Goal: Task Accomplishment & Management: Manage account settings

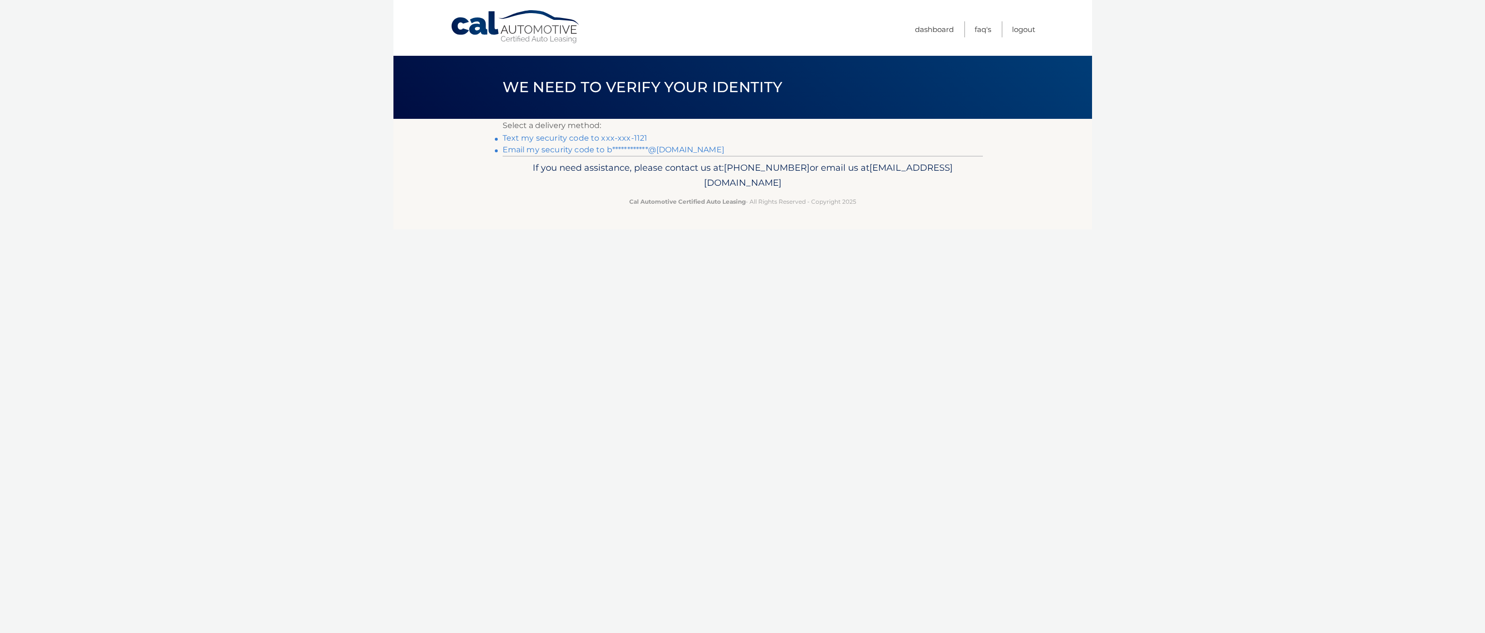
click at [586, 138] on link "Text my security code to xxx-xxx-1121" at bounding box center [575, 137] width 145 height 9
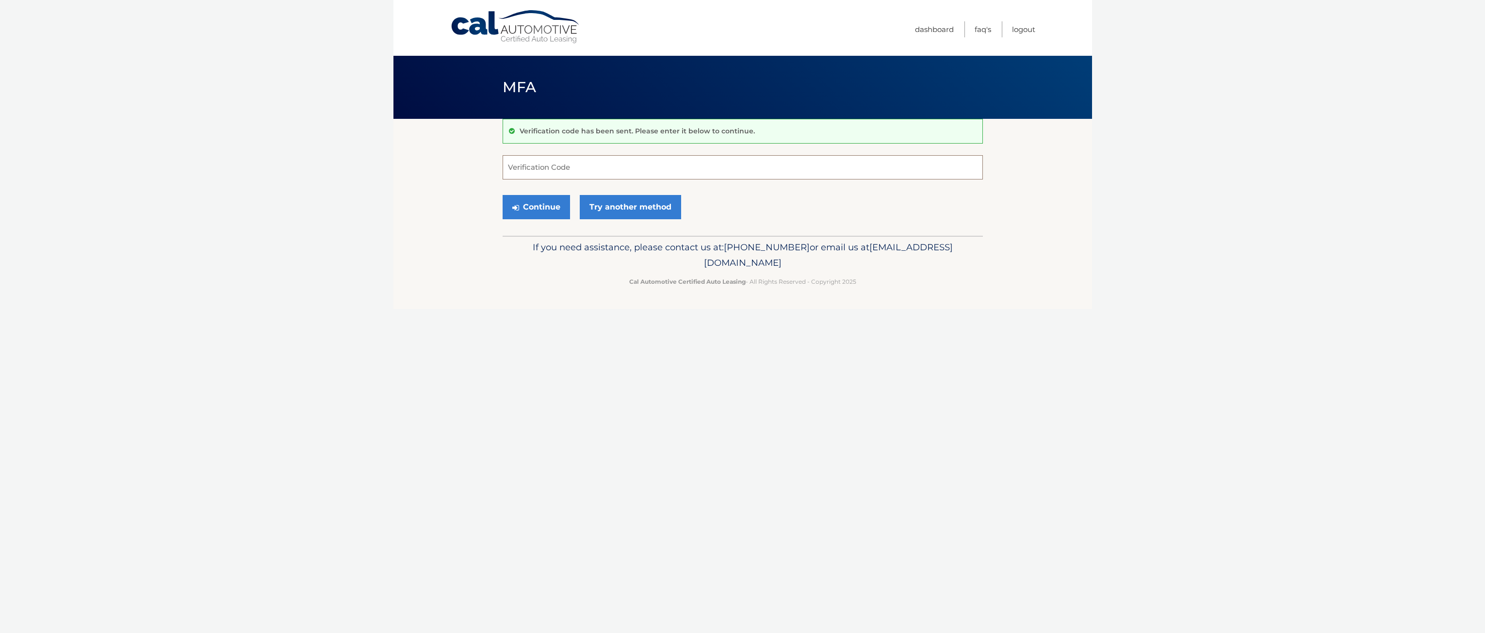
click at [559, 170] on input "Verification Code" at bounding box center [743, 167] width 480 height 24
type input "607736"
click at [532, 205] on button "Continue" at bounding box center [536, 207] width 67 height 24
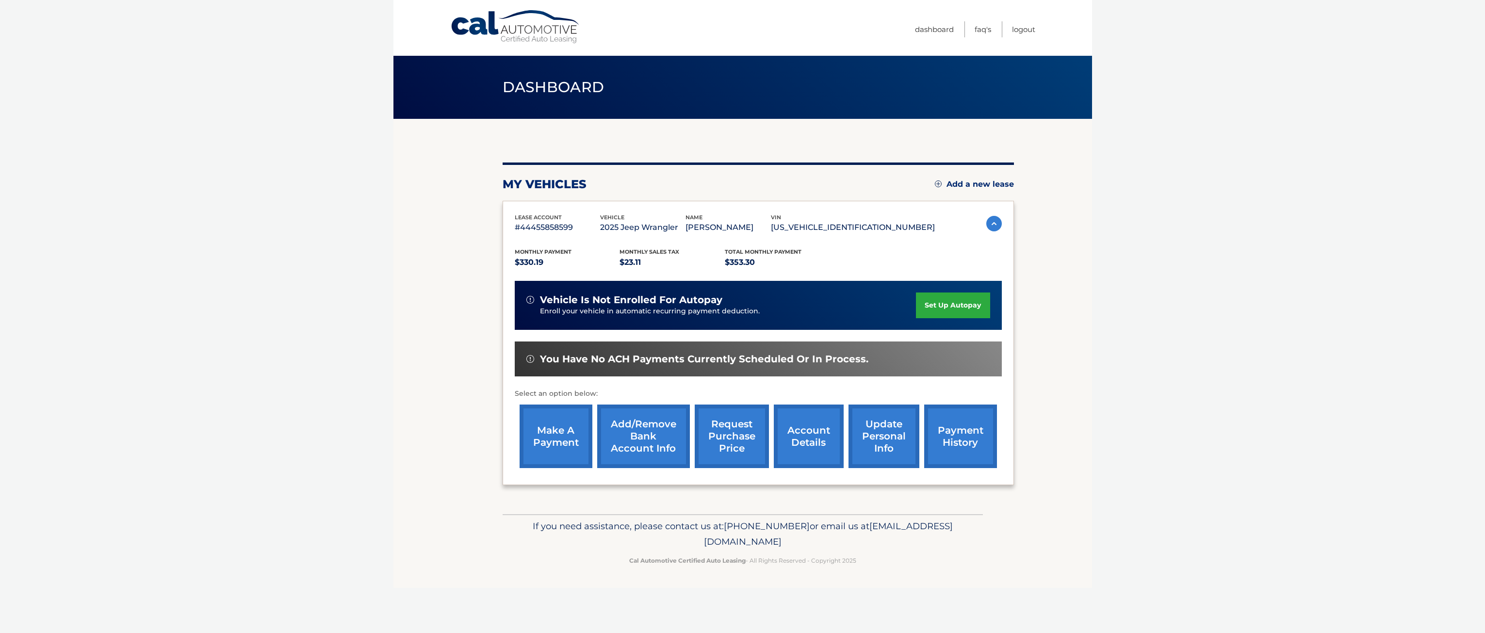
click at [646, 435] on link "Add/Remove bank account info" at bounding box center [643, 437] width 93 height 64
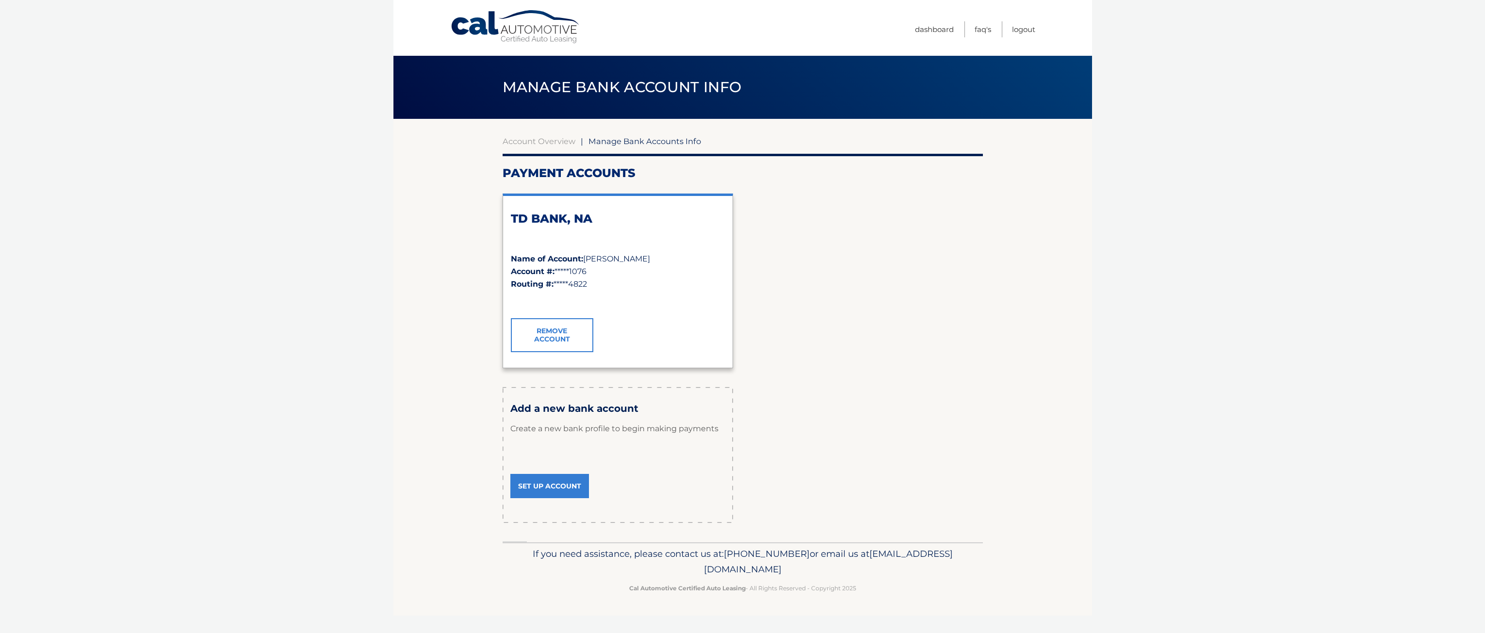
click at [556, 485] on link "Set Up Account" at bounding box center [549, 486] width 79 height 24
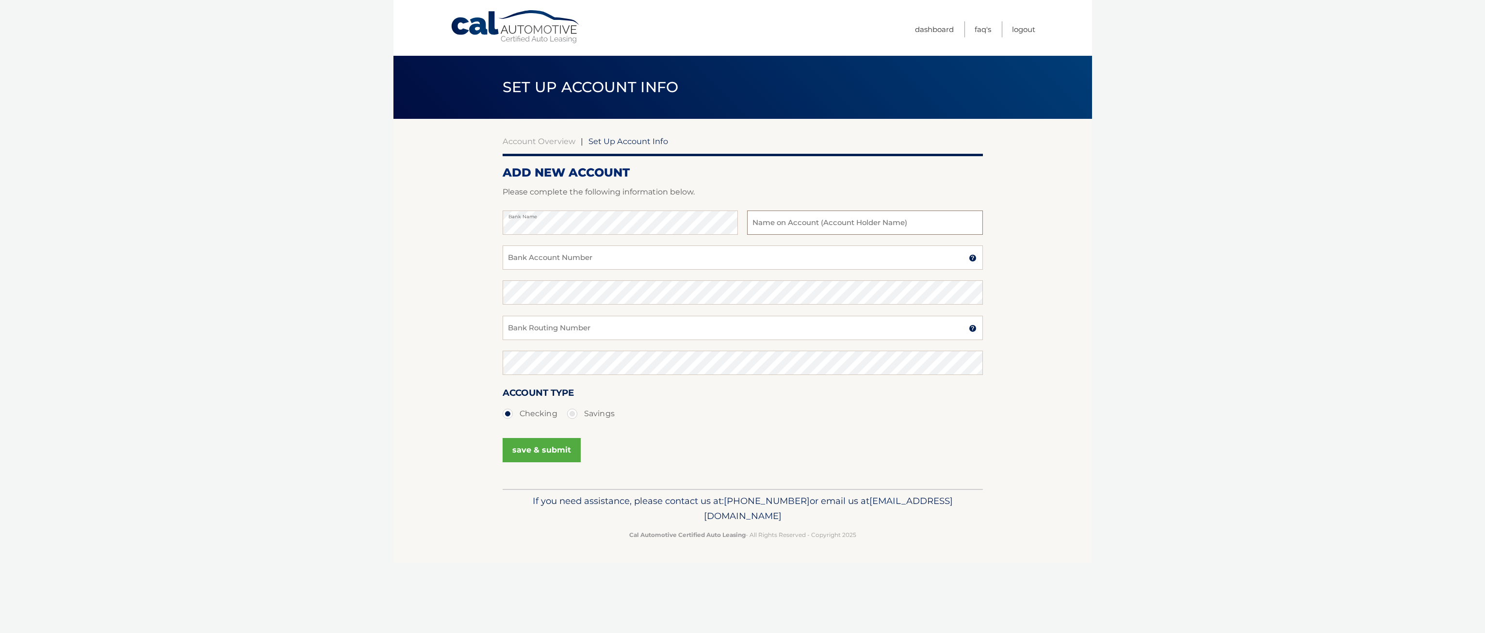
click at [789, 226] on input "text" at bounding box center [864, 223] width 235 height 24
type input "[PERSON_NAME]"
click at [618, 258] on input "Bank Account Number" at bounding box center [743, 257] width 480 height 24
type input "1000022301089"
click at [603, 324] on input "Bank Routing Number" at bounding box center [743, 328] width 480 height 24
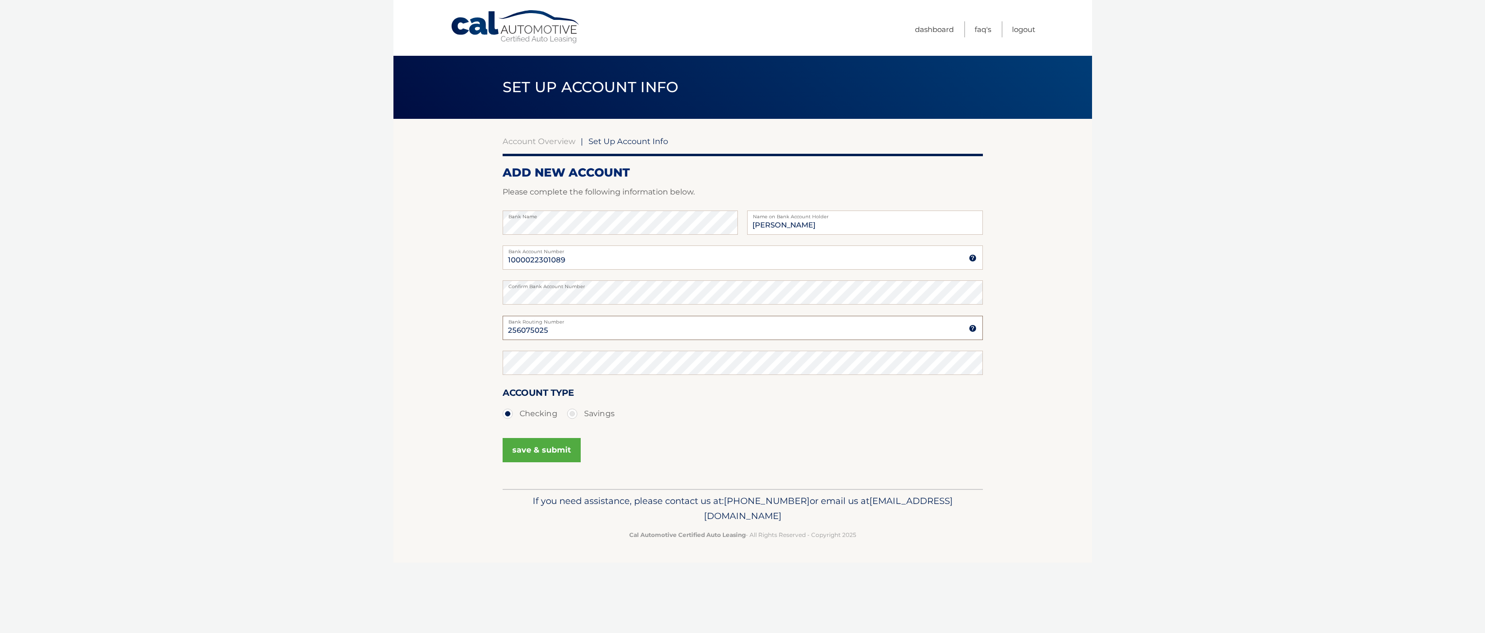
type input "256075025"
click at [573, 417] on label "Savings" at bounding box center [591, 413] width 48 height 19
click at [573, 417] on input "Savings" at bounding box center [576, 412] width 10 height 16
radio input "true"
click at [556, 451] on button "save & submit" at bounding box center [542, 450] width 78 height 24
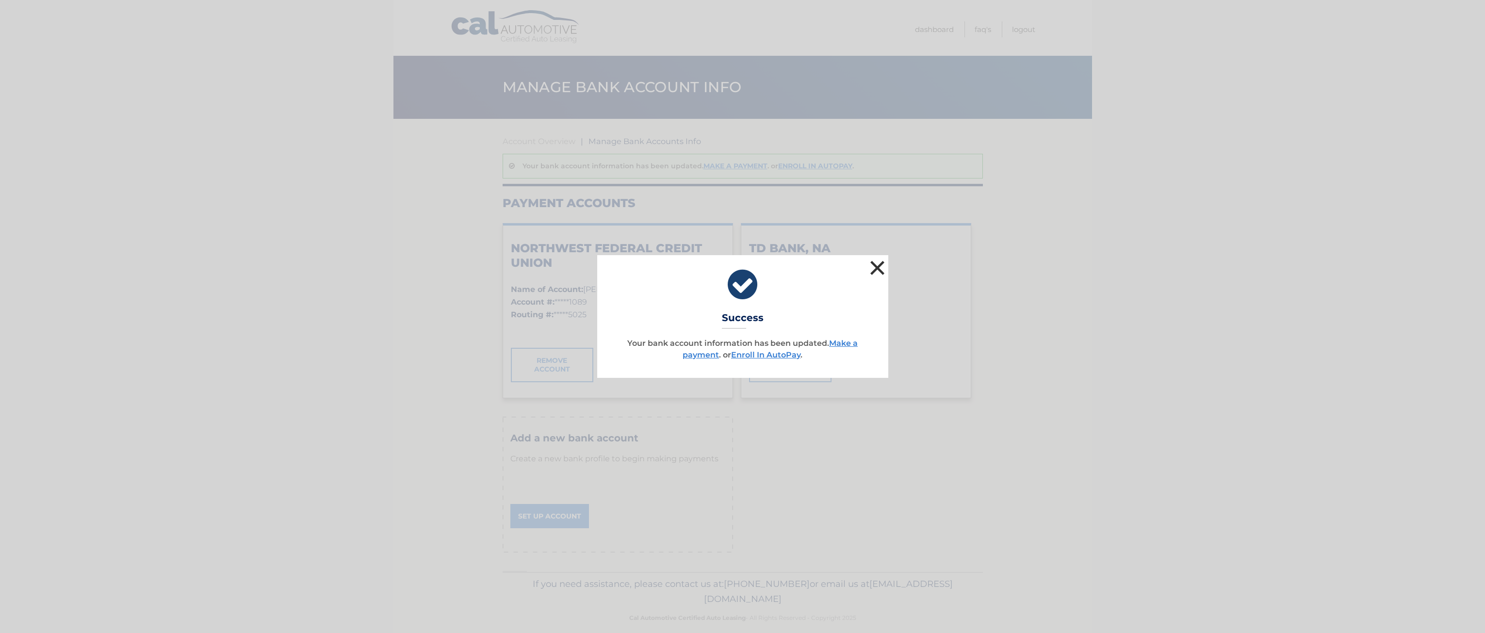
click at [881, 267] on button "×" at bounding box center [877, 267] width 19 height 19
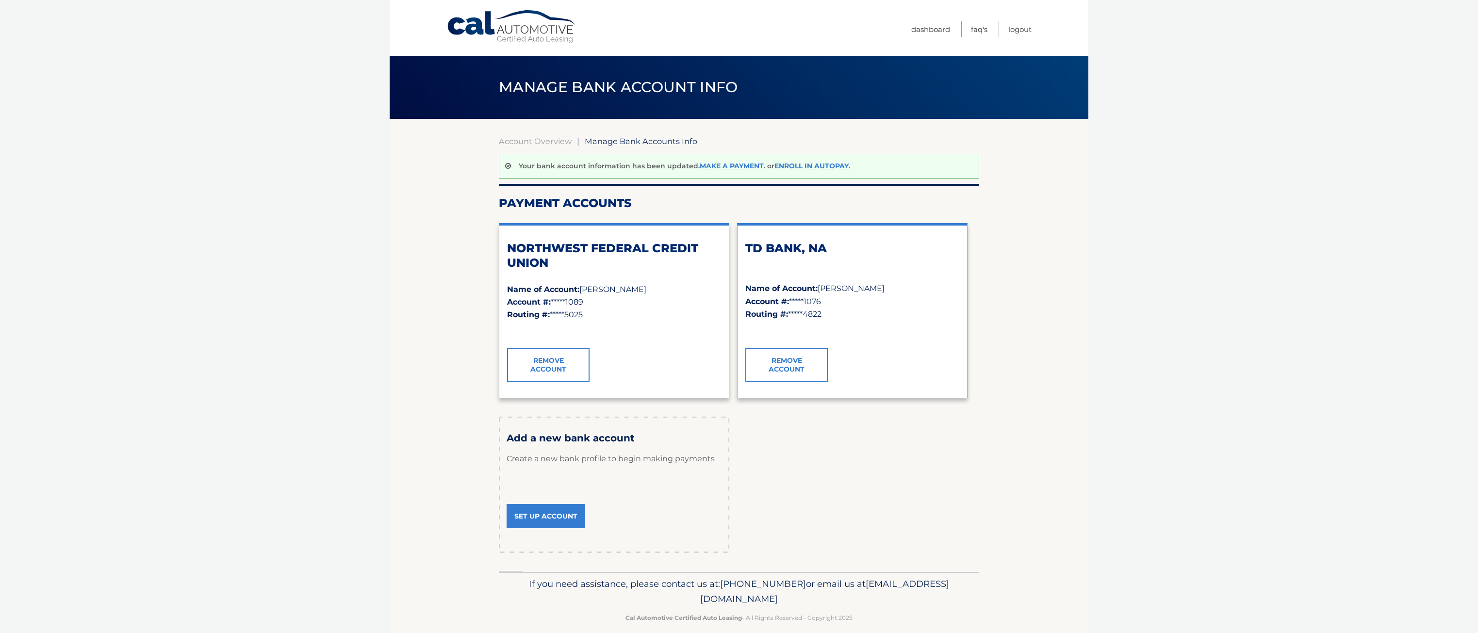
click at [469, 24] on link "Cal Automotive" at bounding box center [511, 27] width 131 height 34
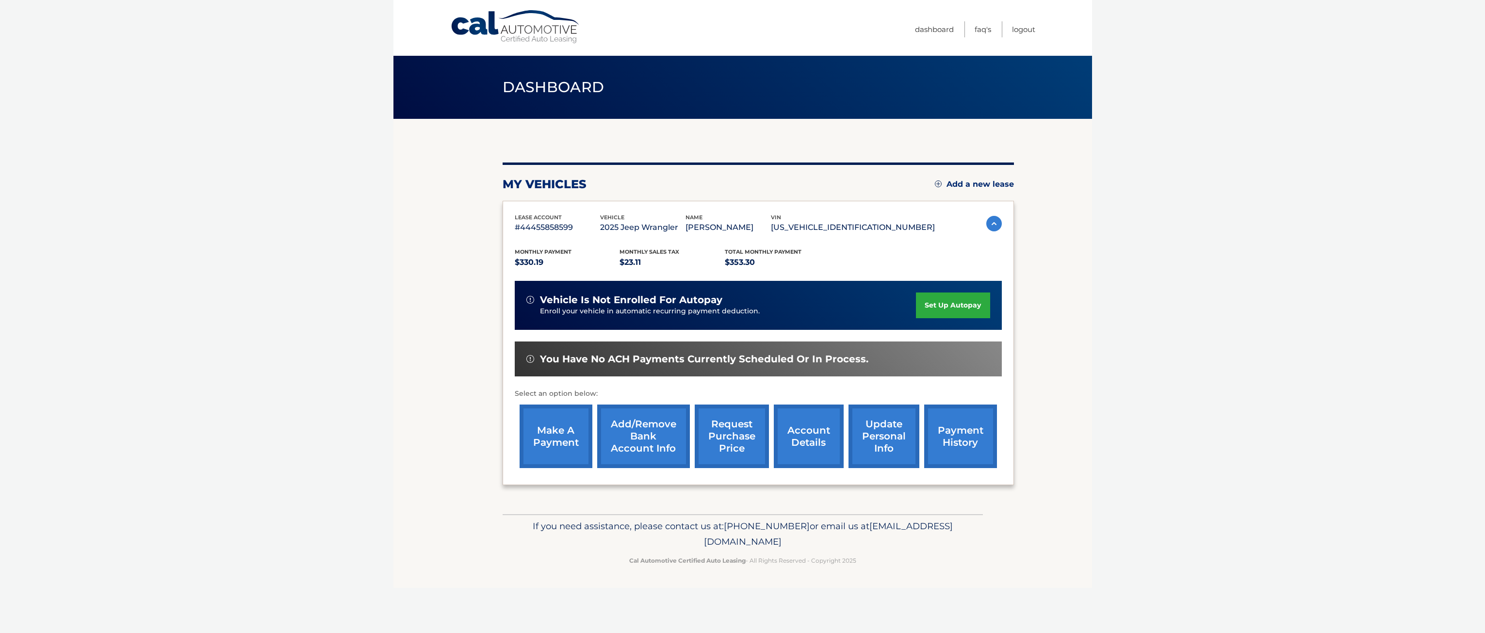
click at [556, 436] on link "make a payment" at bounding box center [556, 437] width 73 height 64
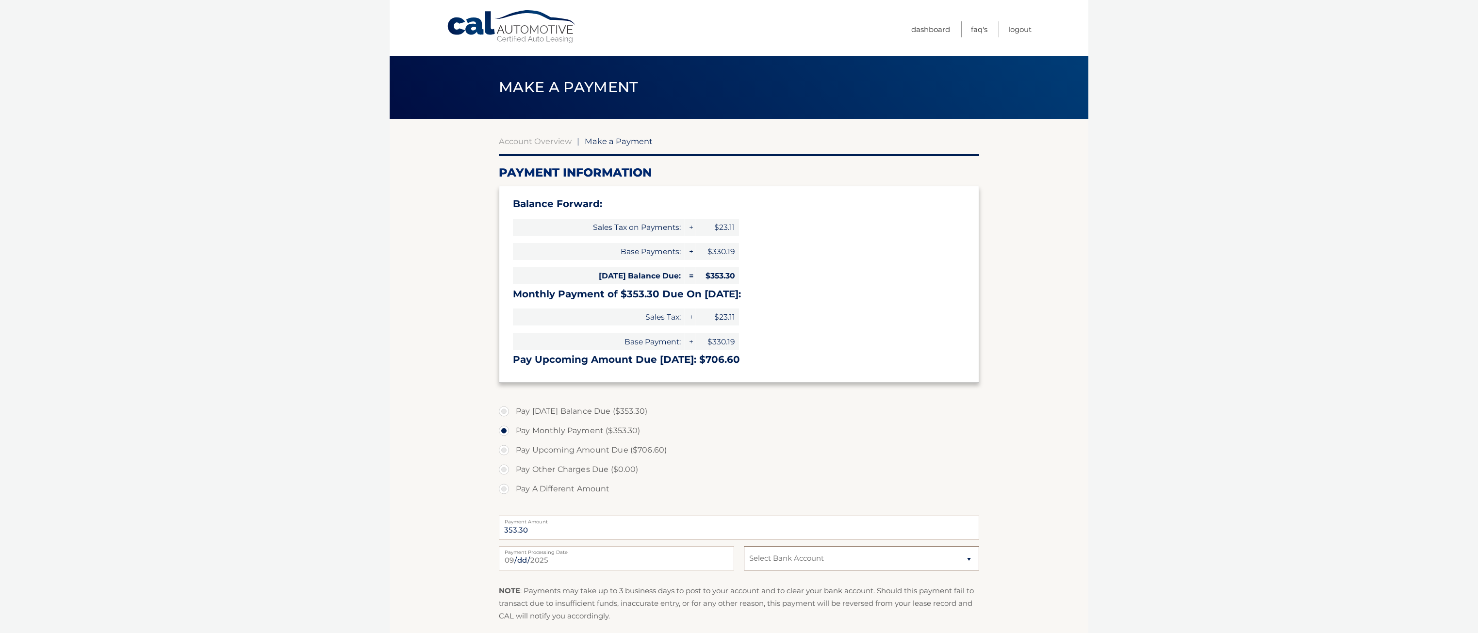
click at [787, 560] on select "Select Bank Account Savings NORTHWEST FEDERAL CREDIT UNION *****1089 Checking T…" at bounding box center [861, 558] width 235 height 24
select select "MTlkMjNjYTUtMTQ4NS00Mjc3LWI2MTMtODYzYjQ3ZTBkOTg0"
click at [744, 546] on select "Select Bank Account Savings NORTHWEST FEDERAL CREDIT UNION *****1089 Checking T…" at bounding box center [861, 558] width 235 height 24
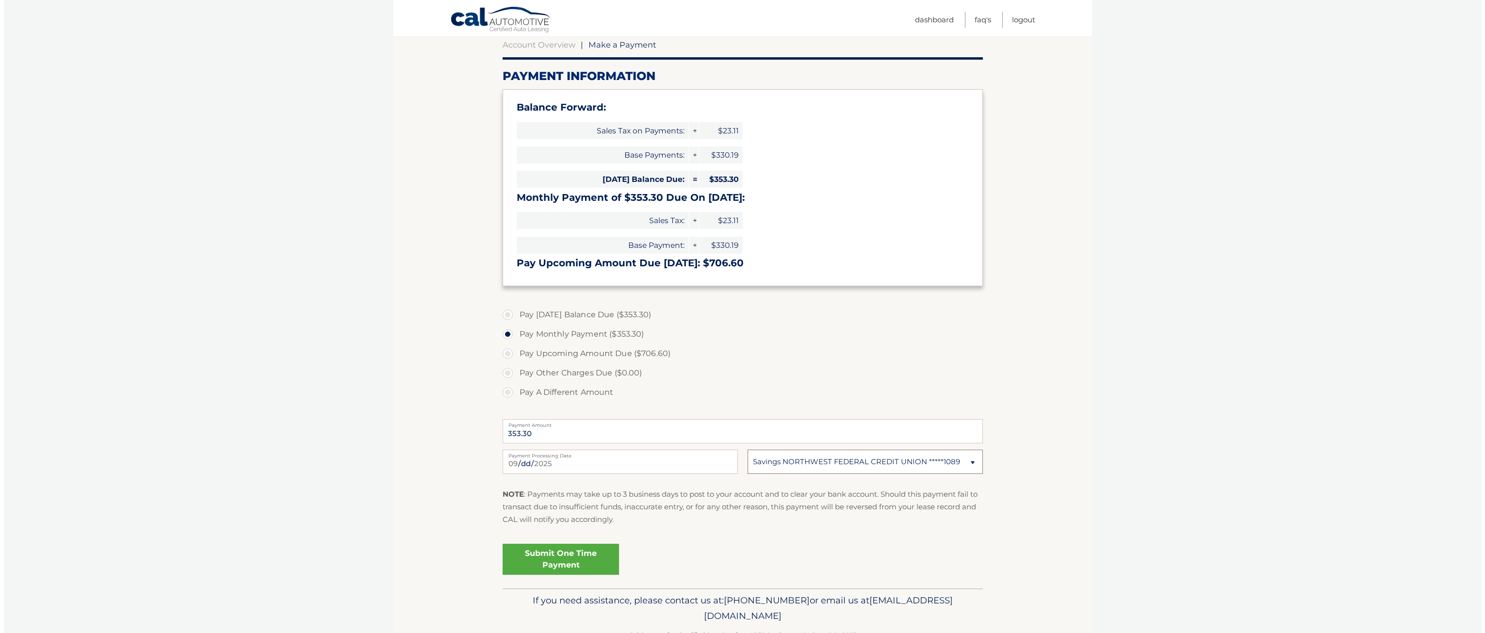
scroll to position [126, 0]
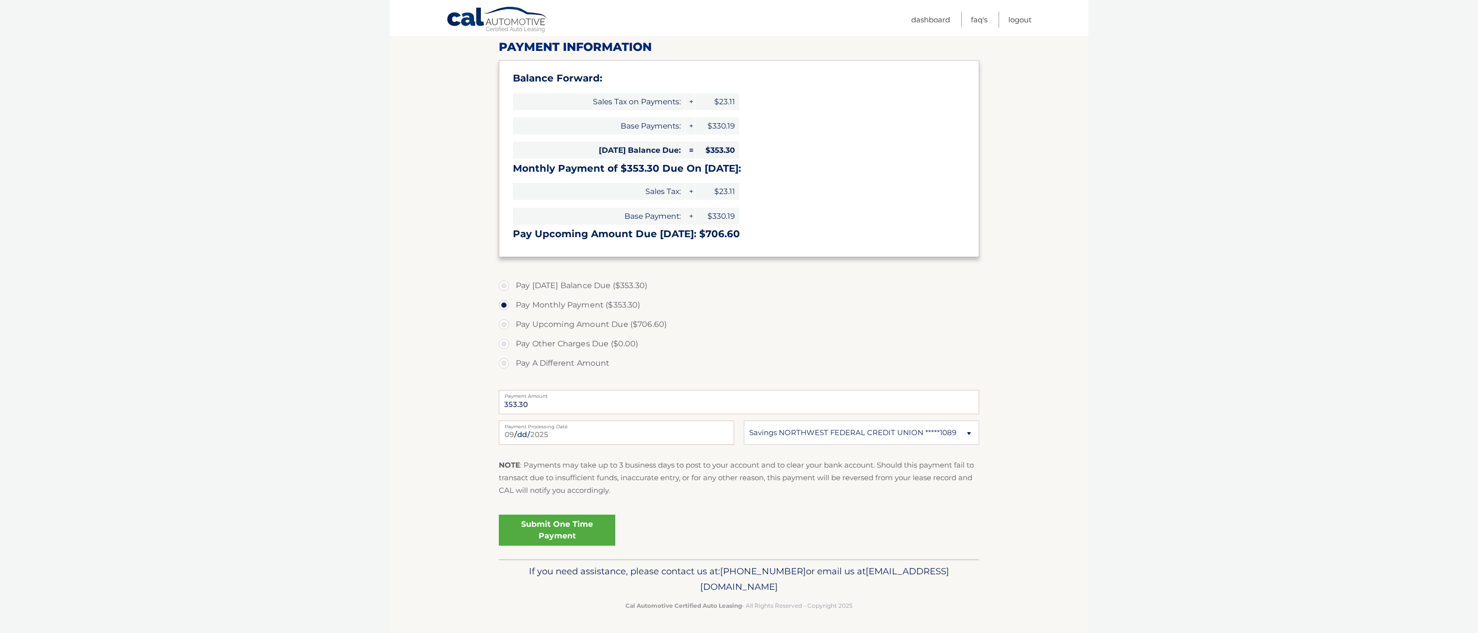
click at [554, 528] on link "Submit One Time Payment" at bounding box center [557, 530] width 116 height 31
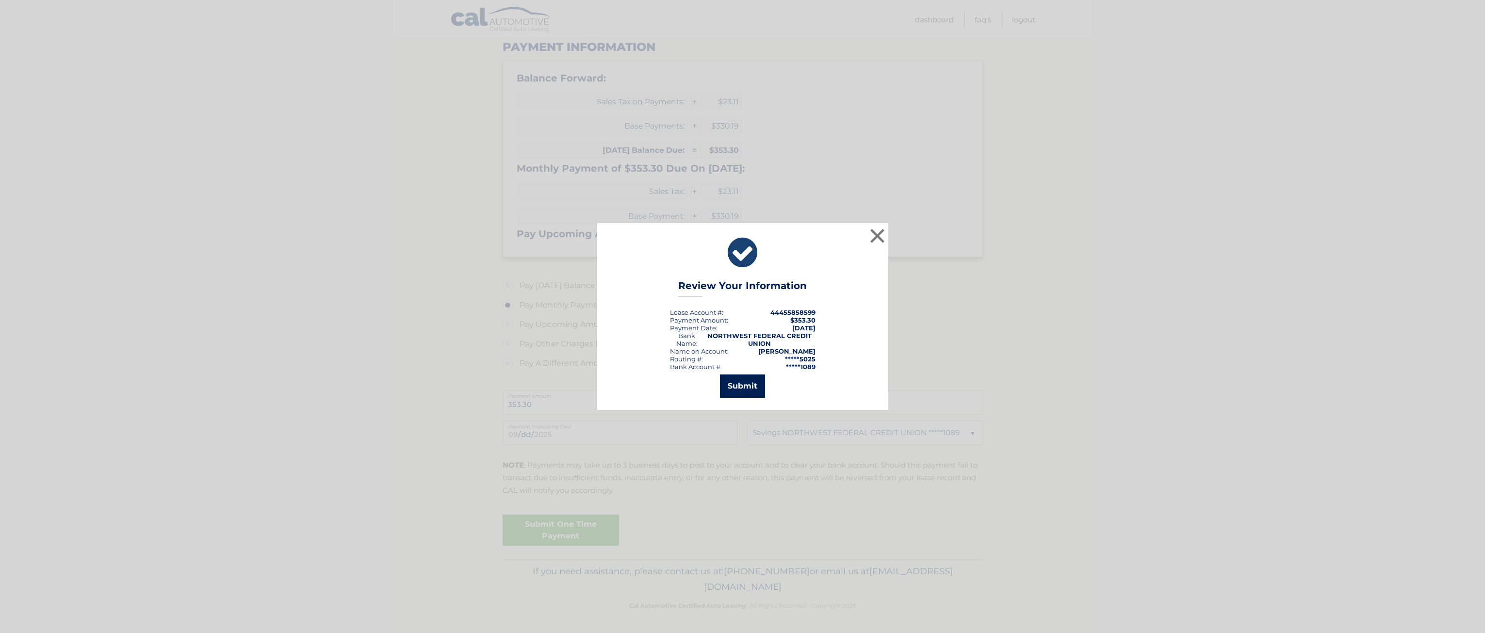
click at [739, 382] on button "Submit" at bounding box center [742, 386] width 45 height 23
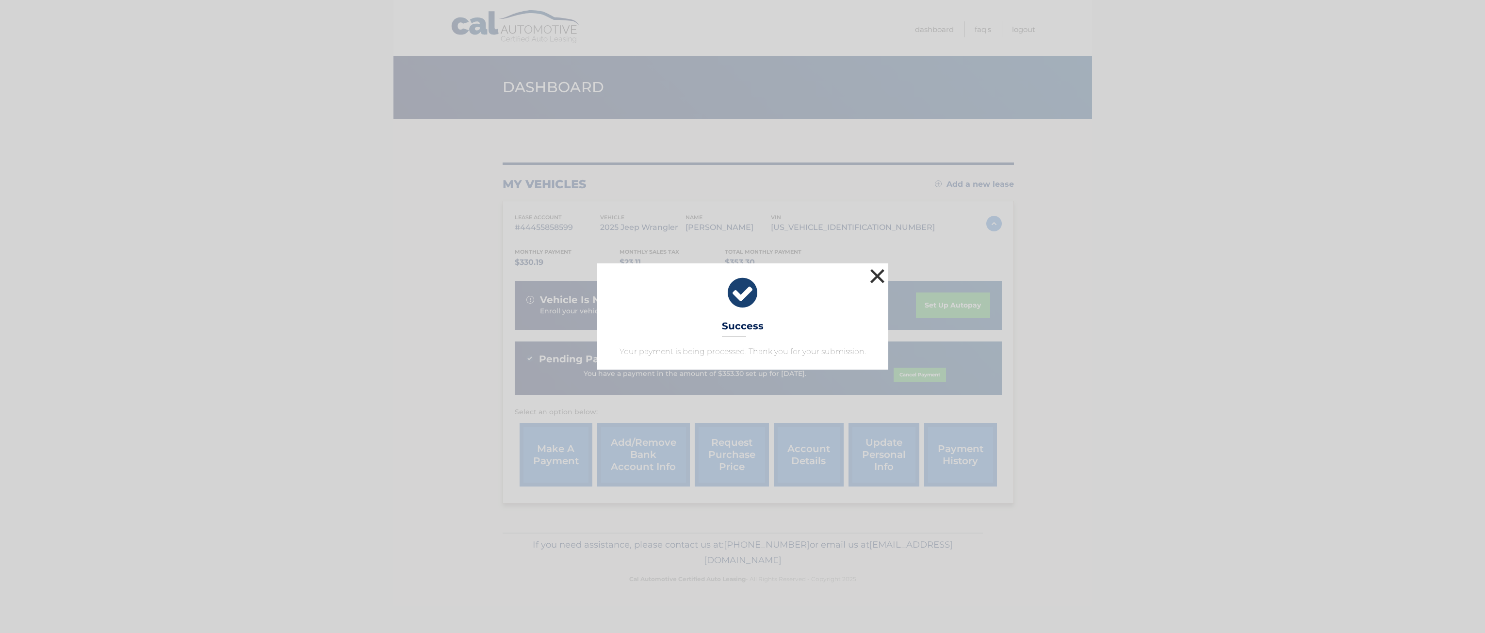
click at [878, 271] on button "×" at bounding box center [877, 275] width 19 height 19
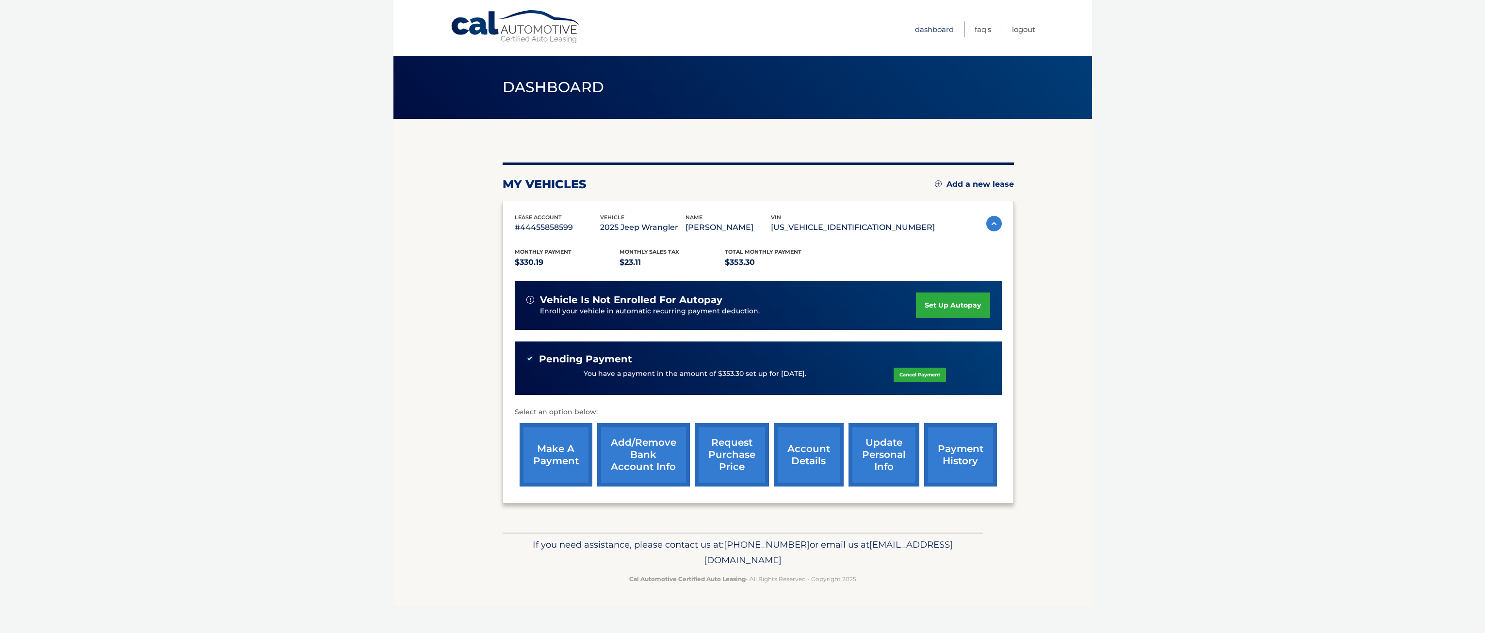
click at [943, 27] on link "Dashboard" at bounding box center [934, 29] width 39 height 16
click at [798, 456] on link "account details" at bounding box center [809, 455] width 70 height 64
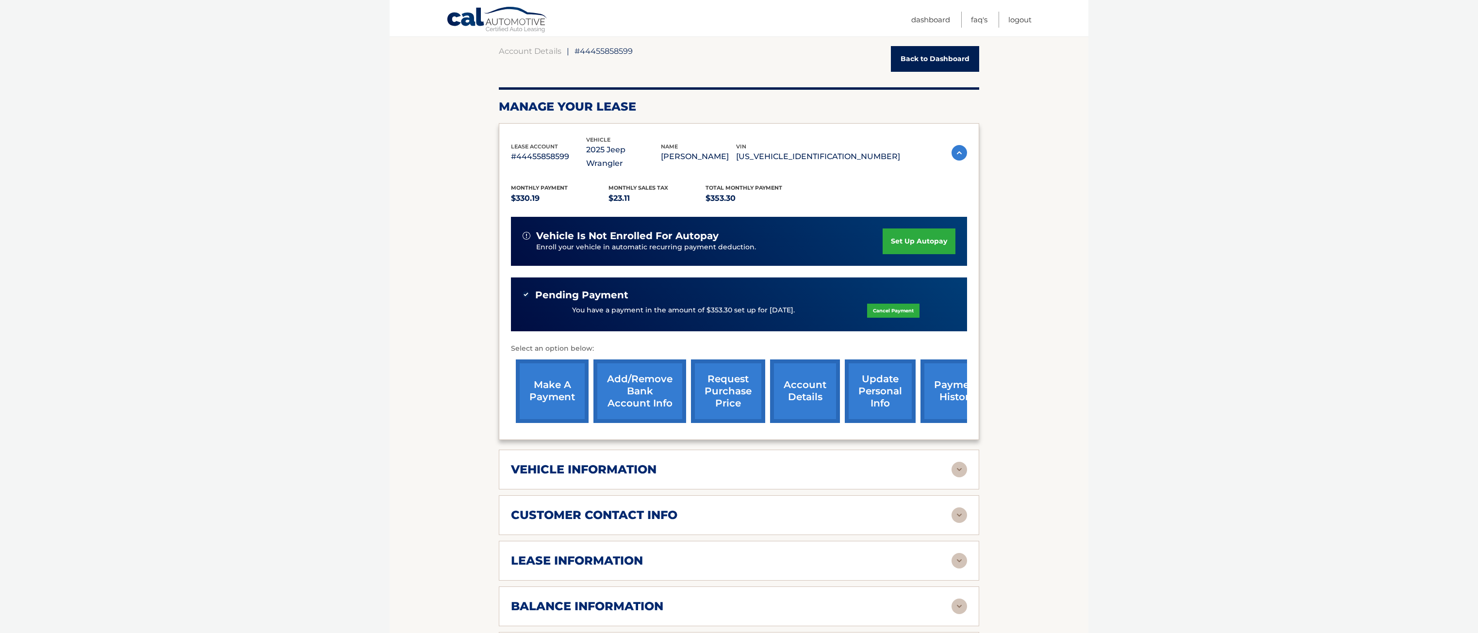
scroll to position [97, 0]
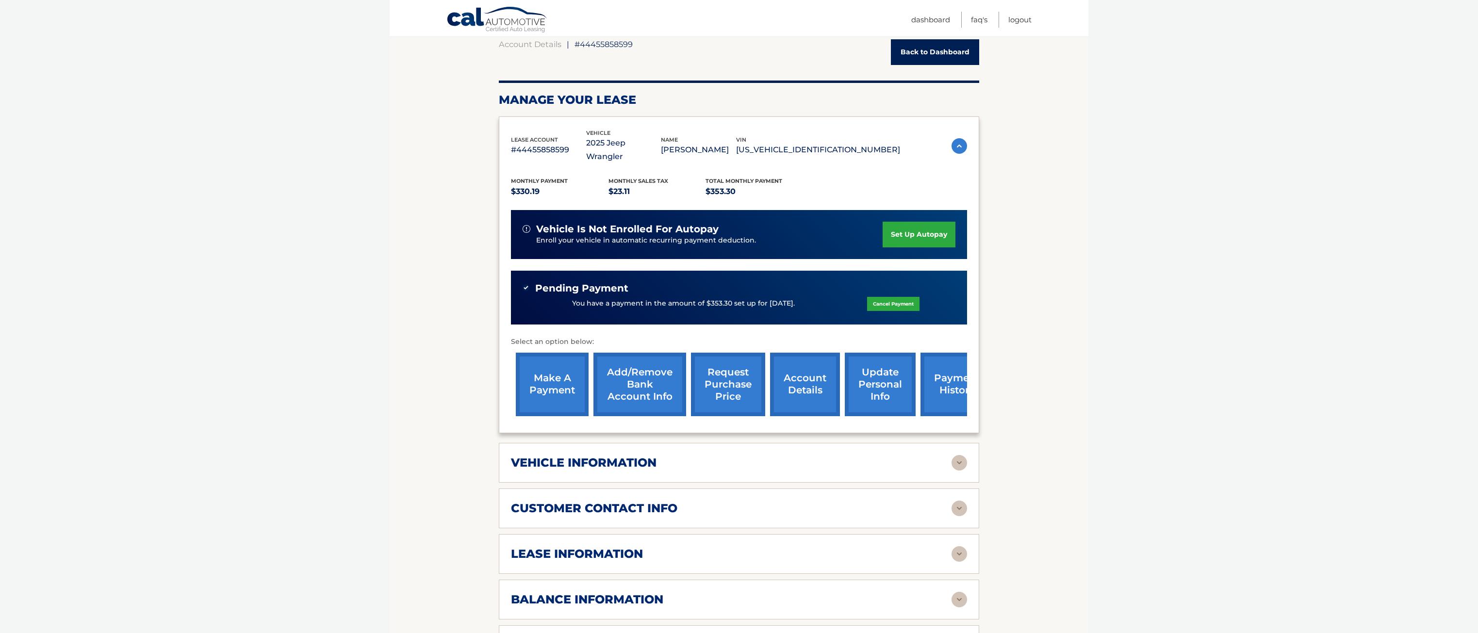
click at [958, 455] on img at bounding box center [959, 463] width 16 height 16
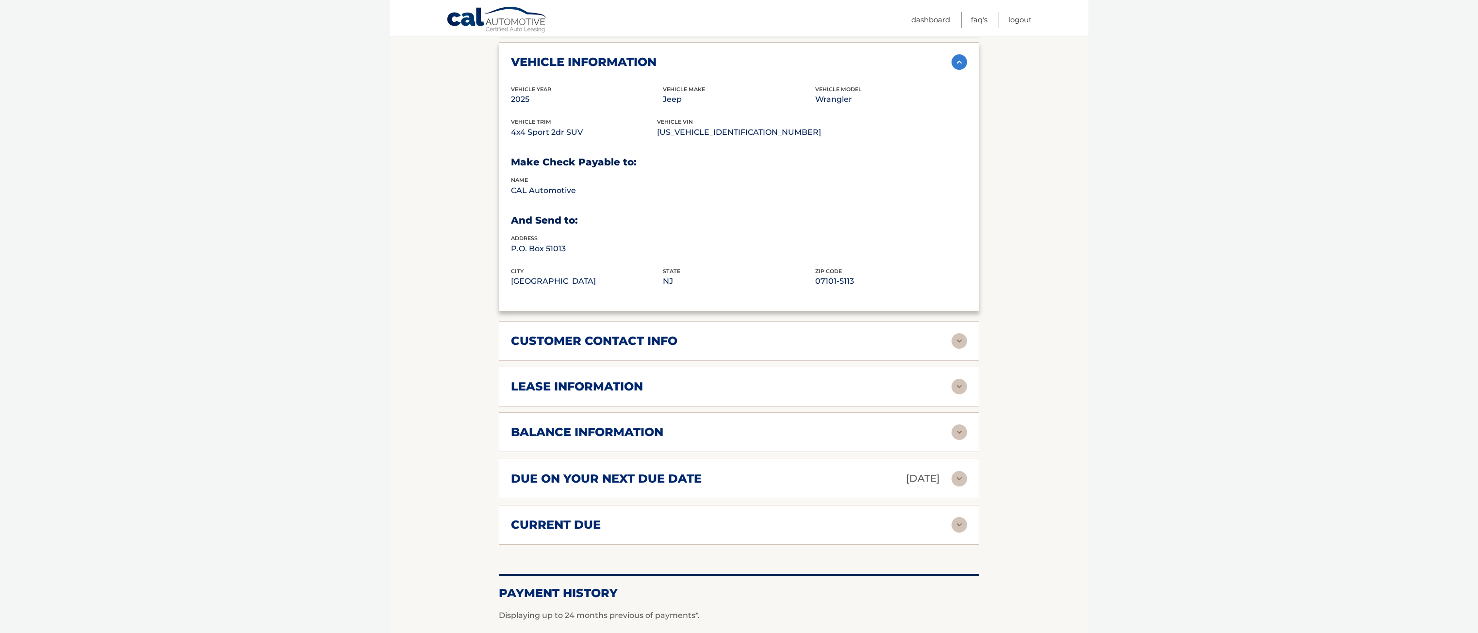
scroll to position [534, 0]
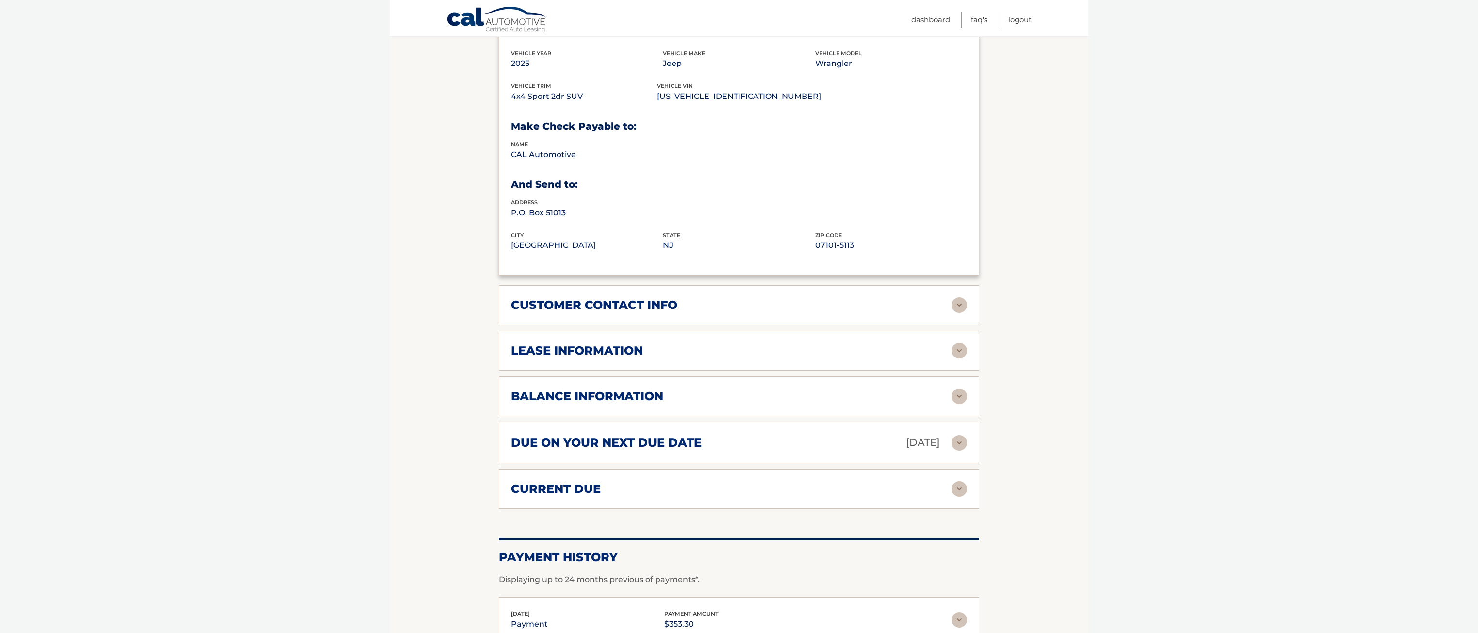
click at [961, 343] on img at bounding box center [959, 351] width 16 height 16
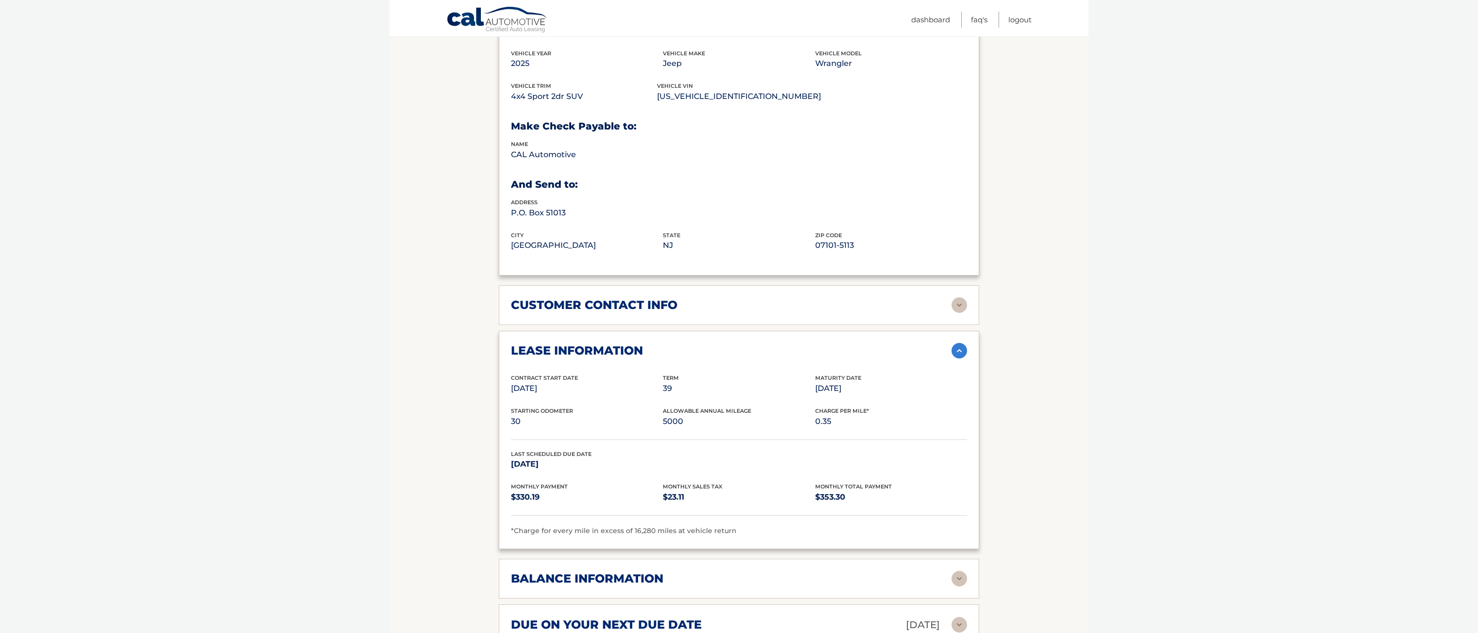
click at [955, 571] on img at bounding box center [959, 579] width 16 height 16
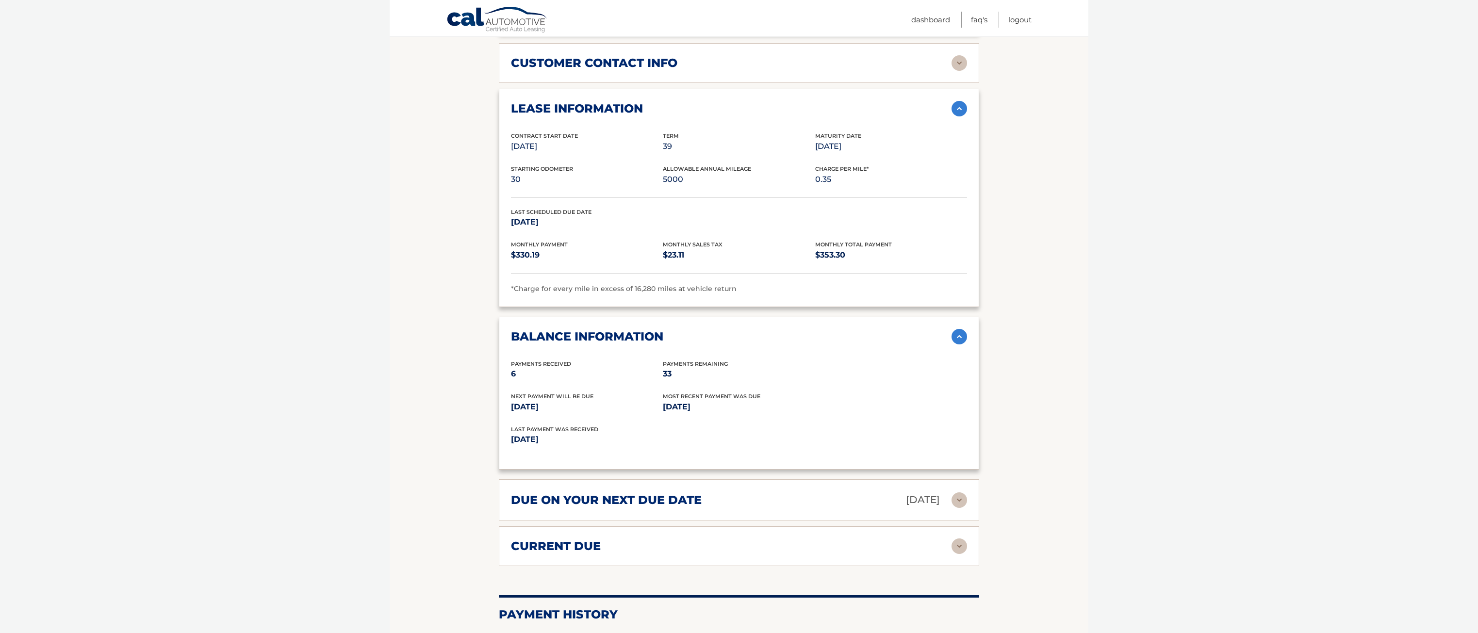
scroll to position [776, 0]
click at [959, 538] on img at bounding box center [959, 546] width 16 height 16
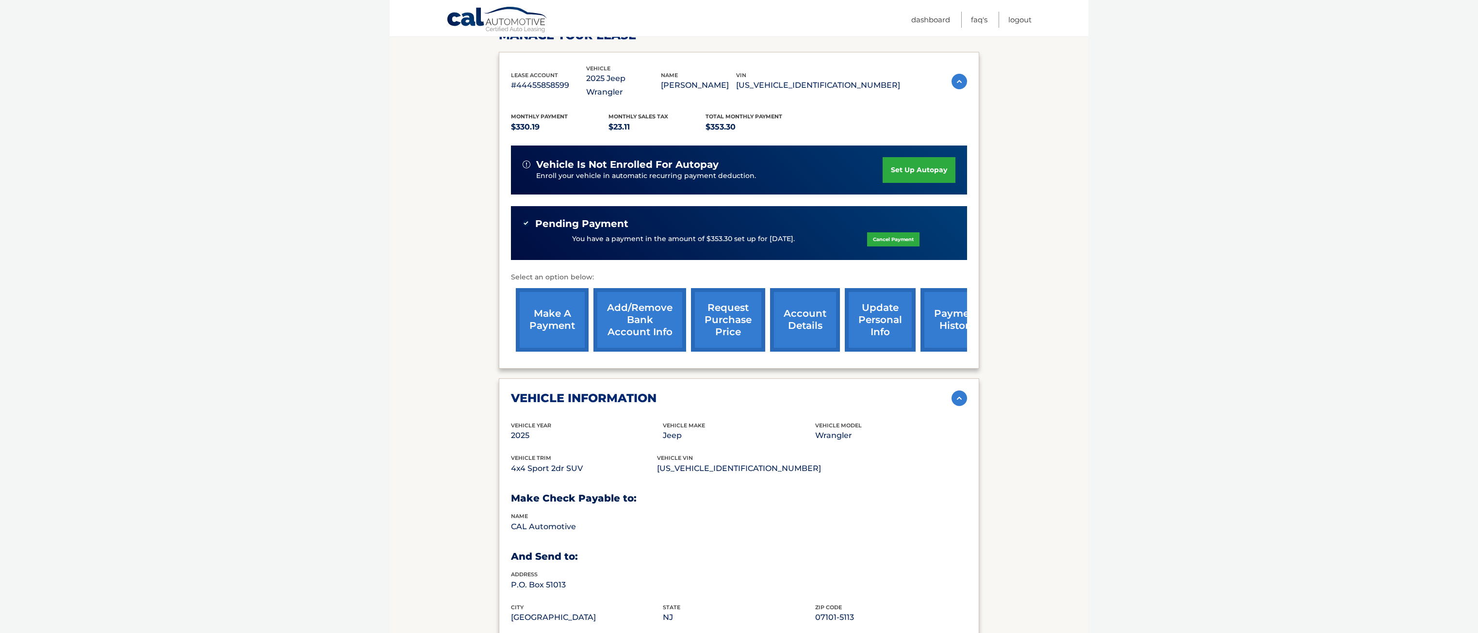
scroll to position [127, 0]
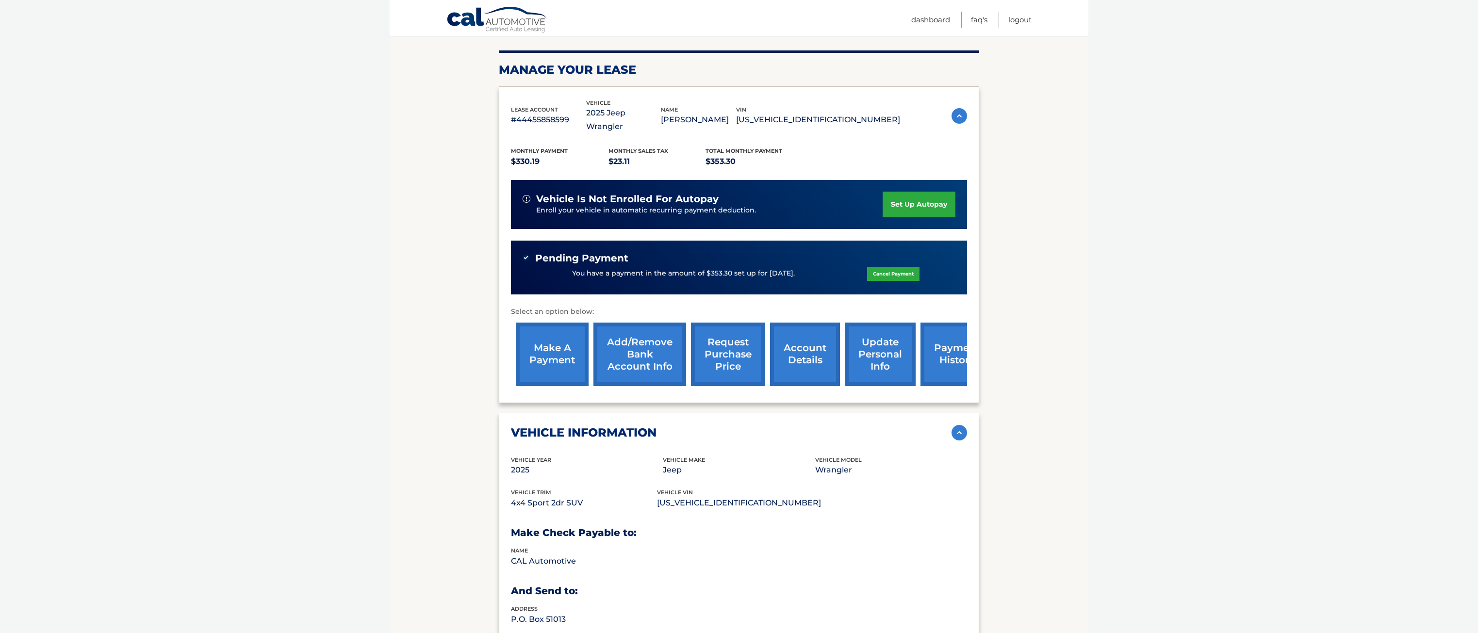
click at [725, 336] on link "request purchase price" at bounding box center [728, 355] width 74 height 64
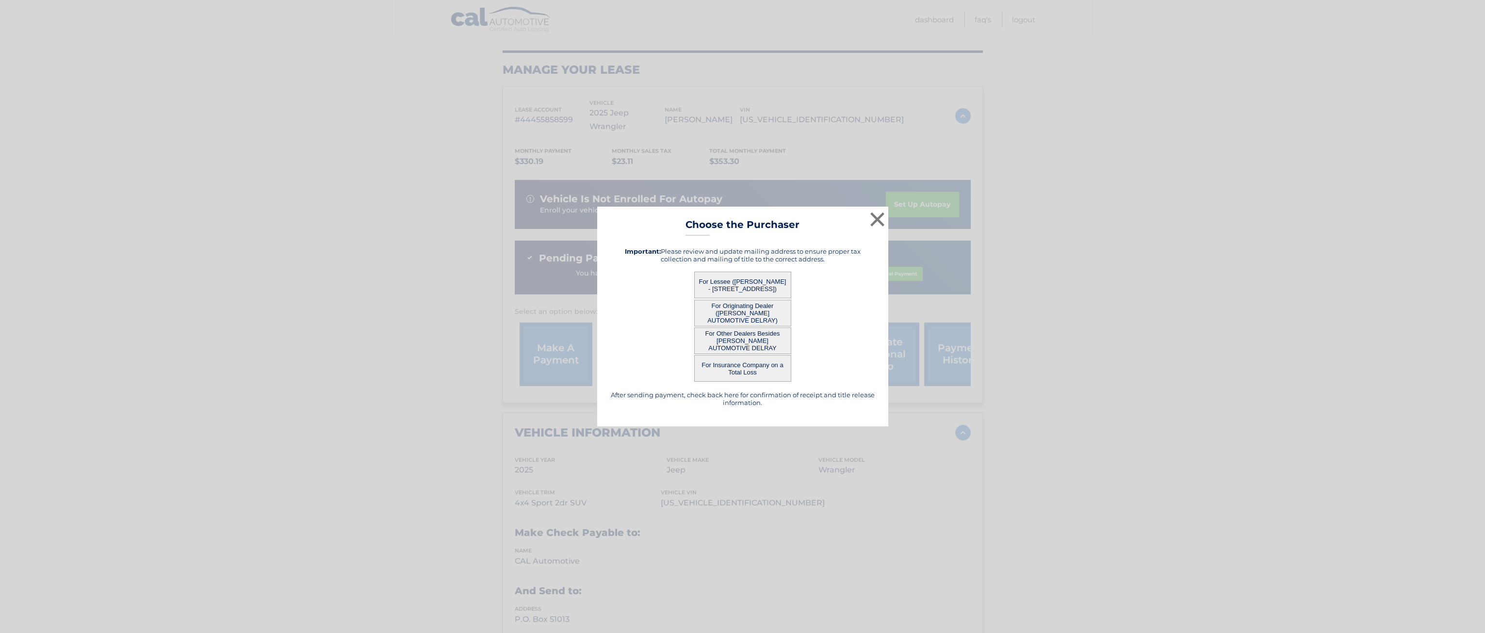
click at [749, 281] on button "For Lessee ([PERSON_NAME] - [STREET_ADDRESS])" at bounding box center [742, 285] width 97 height 27
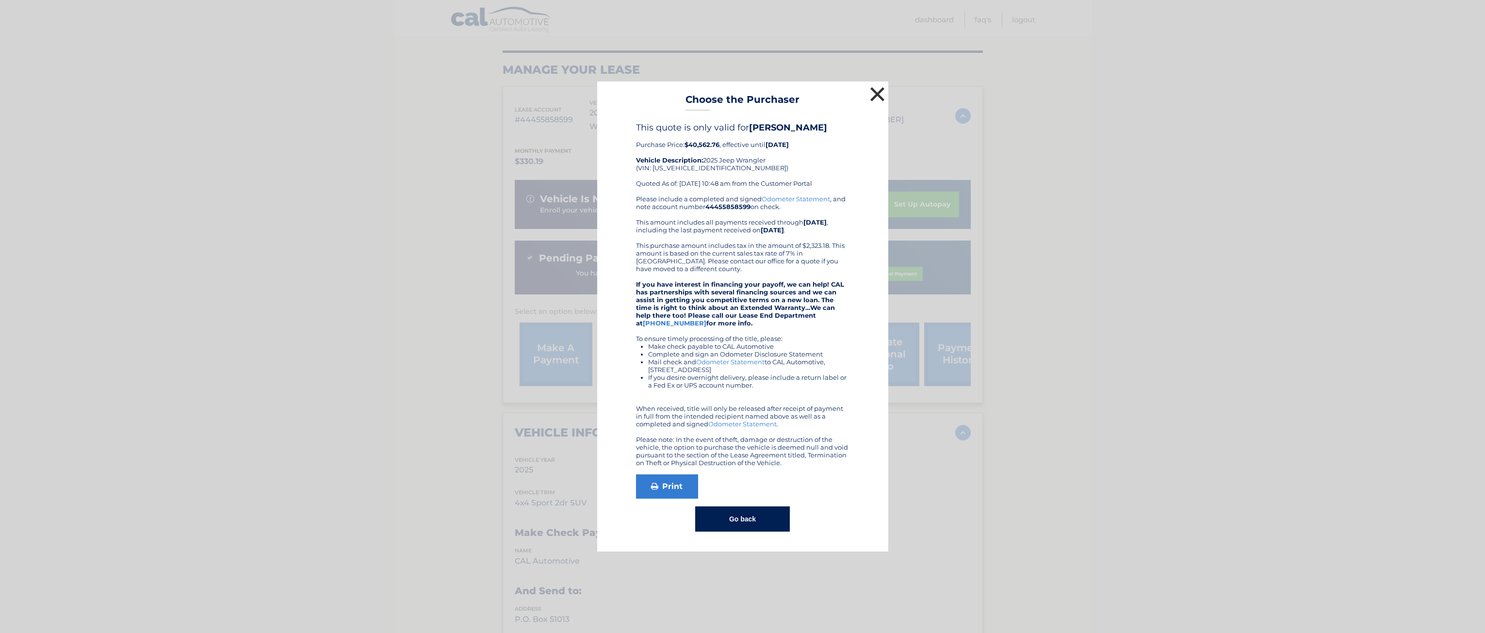
click at [876, 95] on button "×" at bounding box center [877, 93] width 19 height 19
